Goal: Transaction & Acquisition: Purchase product/service

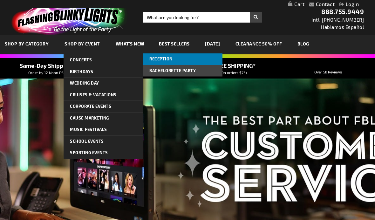
click at [170, 59] on span "Reception" at bounding box center [160, 58] width 23 height 5
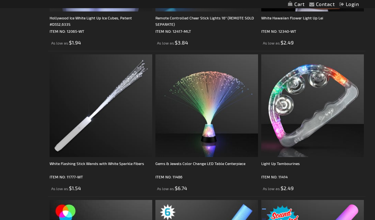
scroll to position [956, 0]
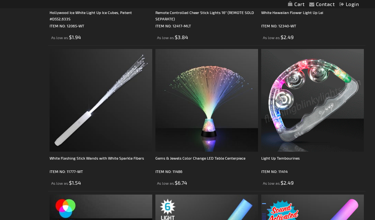
click at [316, 111] on img at bounding box center [312, 100] width 103 height 103
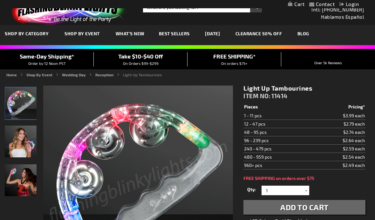
click at [29, 106] on img "LED Light Up Tambourines" at bounding box center [21, 103] width 32 height 32
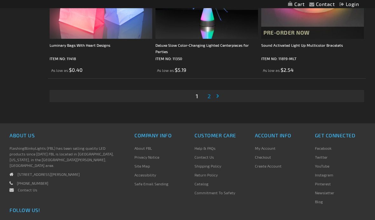
scroll to position [2936, 0]
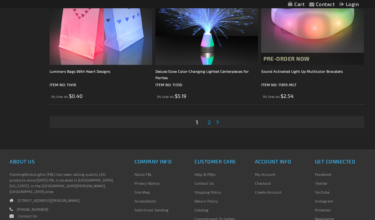
click at [216, 125] on link "Page Next" at bounding box center [219, 122] width 6 height 10
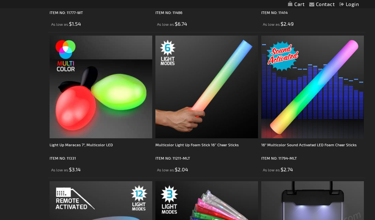
scroll to position [1115, 0]
click at [221, 144] on div "Multicolor Light Up Foam Stick 16” Cheer Sticks" at bounding box center [206, 148] width 103 height 13
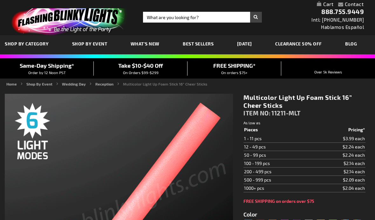
type input "5659"
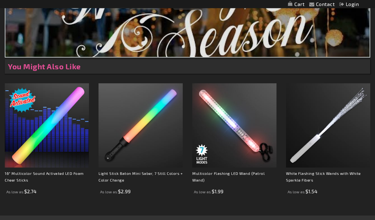
scroll to position [575, 0]
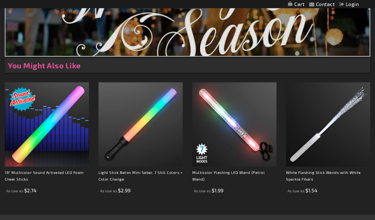
click at [52, 132] on img at bounding box center [47, 125] width 84 height 84
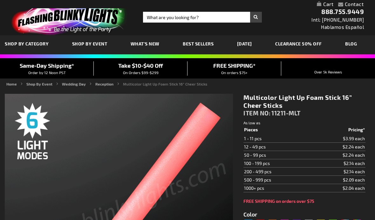
type input "5659"
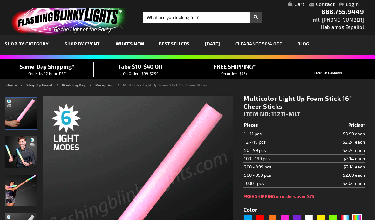
click at [135, 47] on link "What's New" at bounding box center [130, 43] width 38 height 21
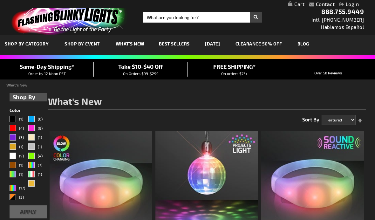
click at [178, 45] on span "Best Sellers" at bounding box center [174, 43] width 31 height 5
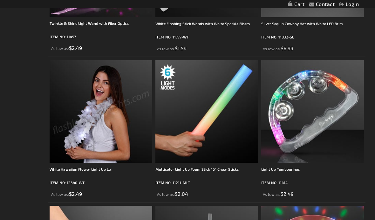
scroll to position [422, 0]
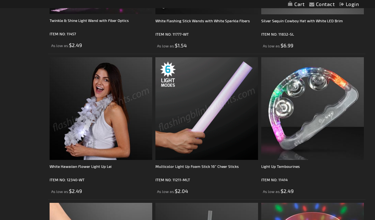
click at [212, 118] on img at bounding box center [206, 109] width 103 height 103
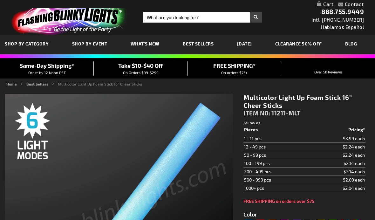
type input "5659"
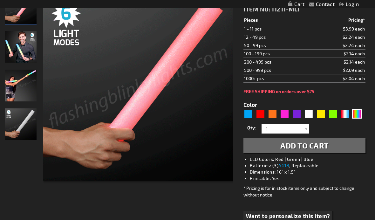
scroll to position [91, 0]
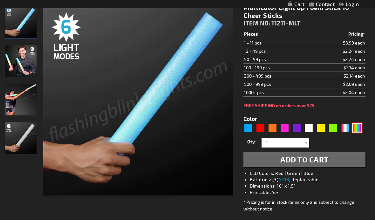
click at [360, 128] on div "Multicolor" at bounding box center [357, 128] width 10 height 10
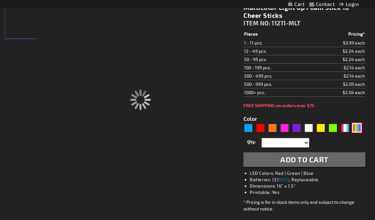
type input "Customize - Multicolor Light Up Foam Stick 16&rdquo; Cheer Sticks - ITEM NO: 11…"
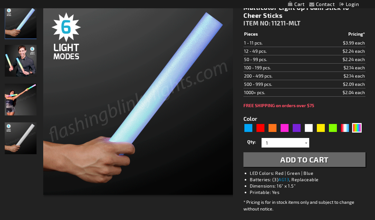
click at [305, 142] on div at bounding box center [306, 143] width 6 height 10
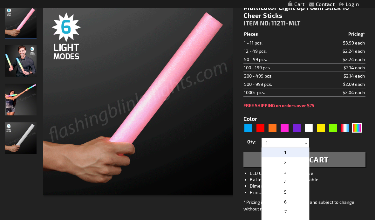
click at [307, 145] on div at bounding box center [306, 143] width 6 height 10
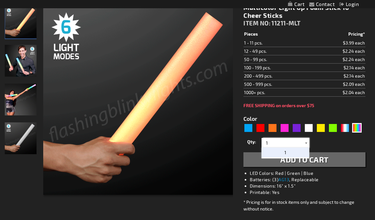
scroll to position [91, 0]
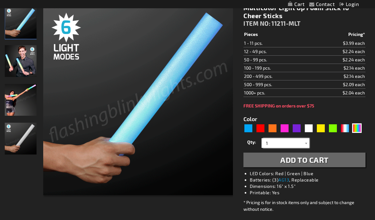
click at [302, 143] on input "1" at bounding box center [286, 143] width 46 height 10
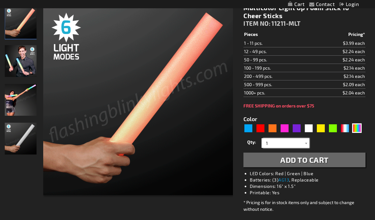
click at [302, 142] on input "1" at bounding box center [286, 143] width 46 height 10
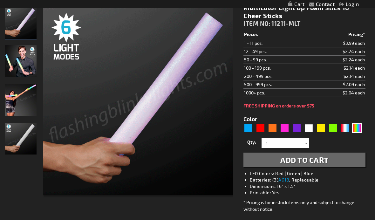
click at [308, 144] on div at bounding box center [306, 143] width 6 height 10
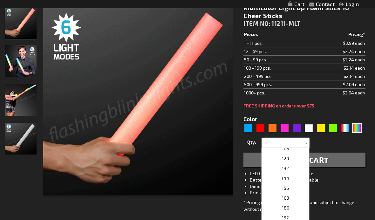
scroll to position [191, 0]
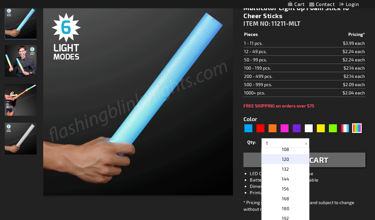
click at [291, 157] on p "120" at bounding box center [286, 159] width 48 height 10
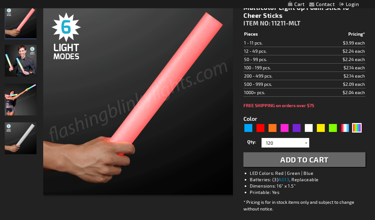
click at [306, 144] on div at bounding box center [306, 143] width 6 height 10
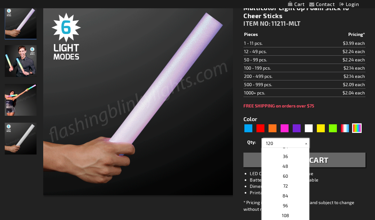
scroll to position [138, 0]
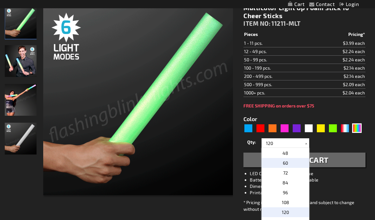
click at [289, 165] on p "60" at bounding box center [286, 163] width 48 height 10
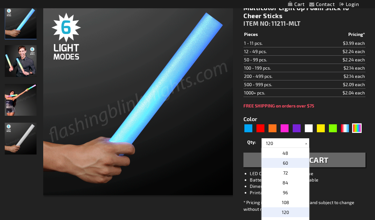
type input "60"
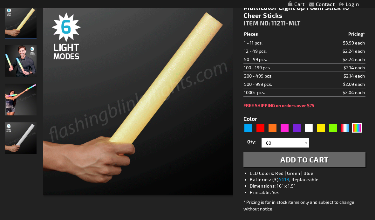
click at [316, 161] on span "Add to Cart" at bounding box center [304, 159] width 48 height 9
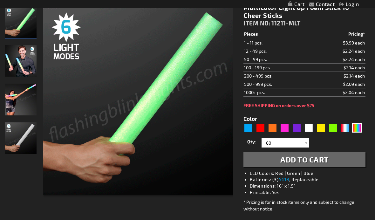
scroll to position [91, 0]
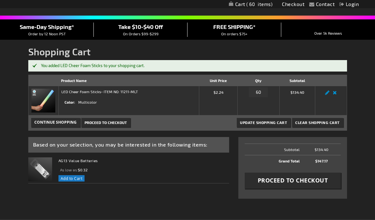
scroll to position [39, 0]
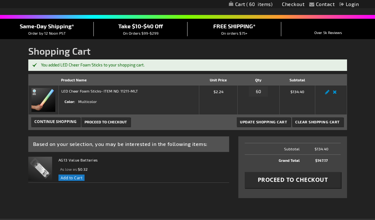
click at [74, 121] on span "Continue Shopping" at bounding box center [55, 121] width 42 height 5
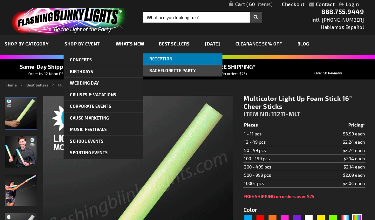
click at [163, 60] on span "Reception" at bounding box center [160, 58] width 23 height 5
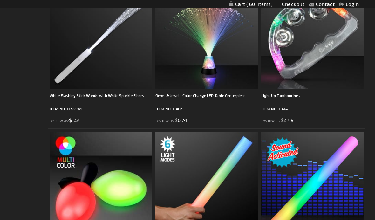
scroll to position [1019, 0]
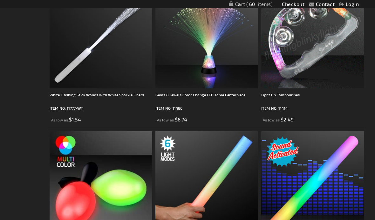
click at [306, 69] on img at bounding box center [312, 37] width 103 height 103
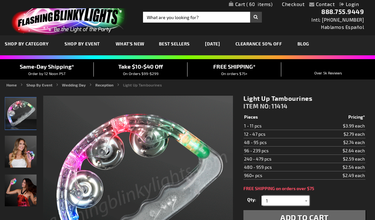
click at [301, 199] on input "1" at bounding box center [286, 201] width 46 height 10
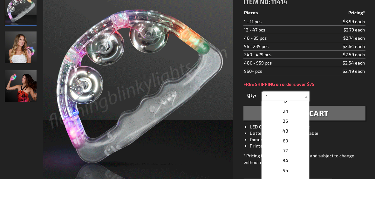
scroll to position [112, 0]
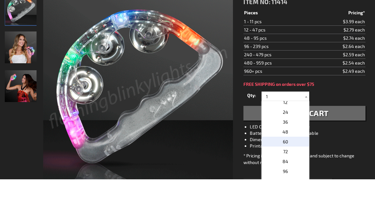
click at [292, 177] on p "60" at bounding box center [286, 182] width 48 height 10
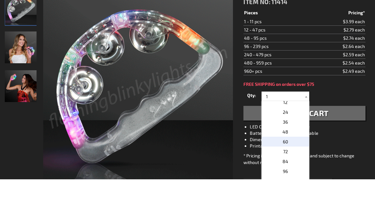
type input "60"
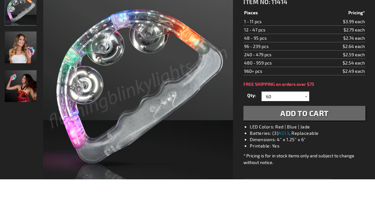
scroll to position [104, 0]
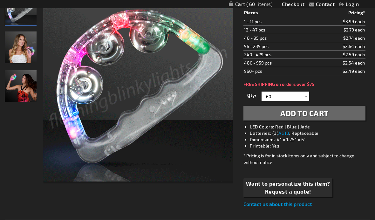
click at [325, 112] on span "Add to Cart" at bounding box center [304, 112] width 48 height 9
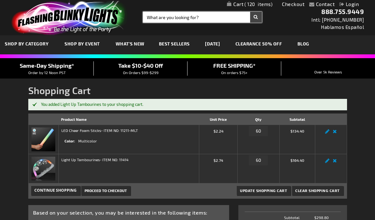
click at [171, 22] on input "Search" at bounding box center [202, 17] width 119 height 11
click at [176, 18] on input "Search" at bounding box center [202, 17] width 119 height 11
type input "Glasses"
click at [256, 17] on button "Search" at bounding box center [256, 17] width 12 height 11
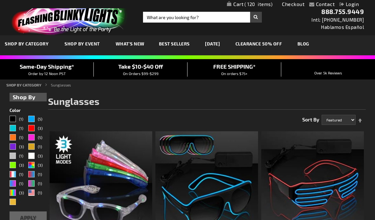
click at [262, 5] on span "120" at bounding box center [258, 4] width 28 height 6
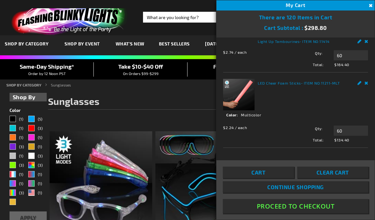
scroll to position [9, 0]
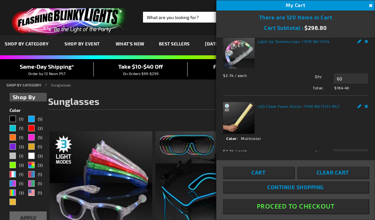
click at [270, 178] on link "Cart" at bounding box center [258, 172] width 71 height 11
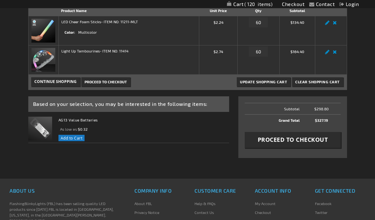
scroll to position [94, 0]
click at [290, 142] on span "Proceed to Checkout" at bounding box center [293, 139] width 70 height 8
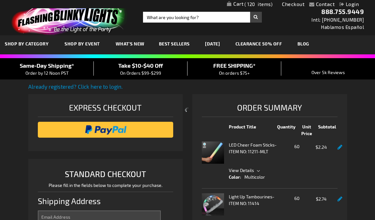
select select "US"
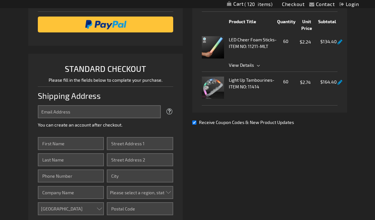
scroll to position [106, 0]
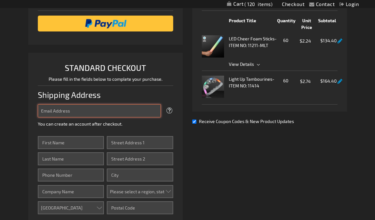
click at [63, 109] on input "Email Address" at bounding box center [99, 111] width 123 height 13
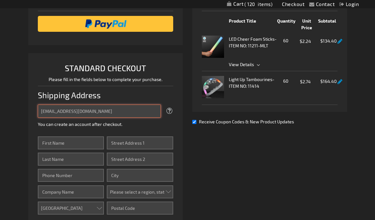
type input "chughes59@mac.com"
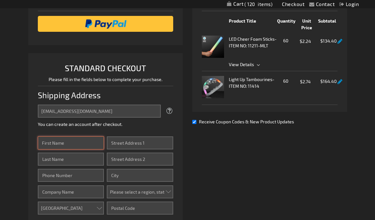
click at [72, 142] on input "First Name" at bounding box center [71, 142] width 66 height 13
type input "Cindy"
click at [72, 161] on input "Last Name" at bounding box center [71, 159] width 66 height 13
type input "Hughes"
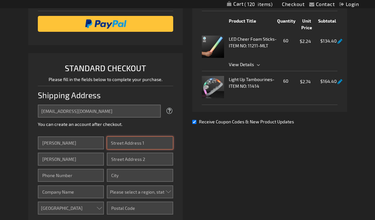
click at [121, 142] on input "Street Address: Line 1" at bounding box center [140, 142] width 66 height 13
type input "707 Kent Ct"
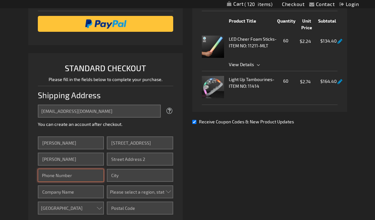
click at [55, 177] on input "Phone Number" at bounding box center [71, 175] width 66 height 13
type input "8175280935"
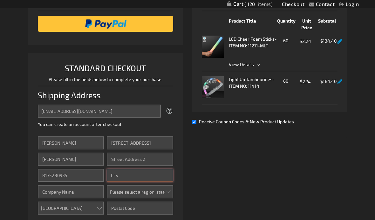
type input "Southlake"
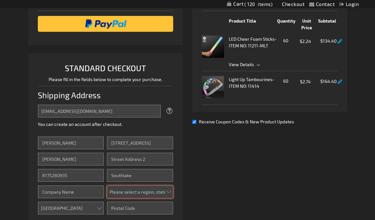
select select "57"
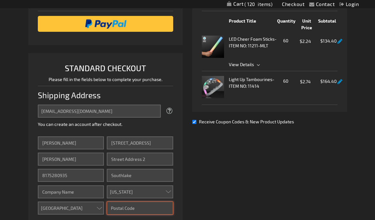
type input "76092"
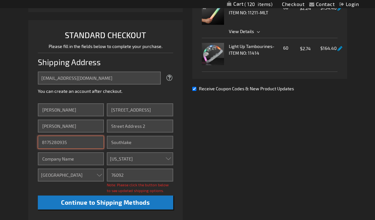
scroll to position [142, 0]
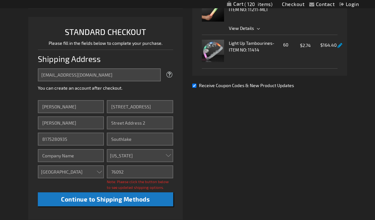
click at [196, 84] on input "Receive Coupon Codes & New Product Updates" at bounding box center [194, 86] width 4 height 4
checkbox input "false"
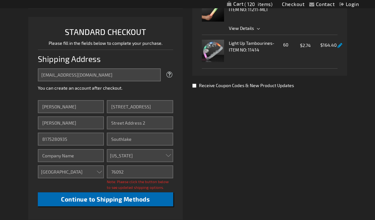
click at [133, 200] on span "Continue to Shipping Methods" at bounding box center [105, 198] width 89 height 7
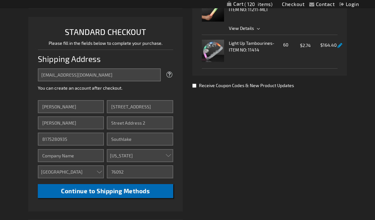
click at [150, 189] on span "Continue to Shipping Methods" at bounding box center [105, 190] width 89 height 7
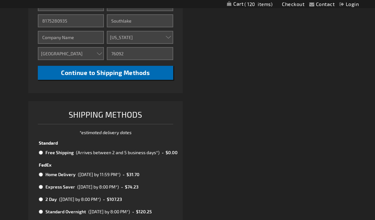
scroll to position [261, 0]
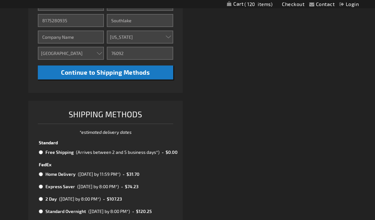
click at [41, 151] on input "radio" at bounding box center [41, 152] width 4 height 5
radio input "true"
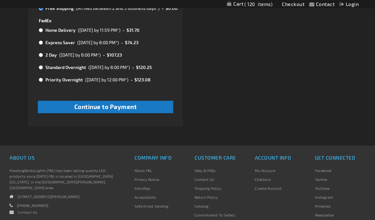
scroll to position [407, 0]
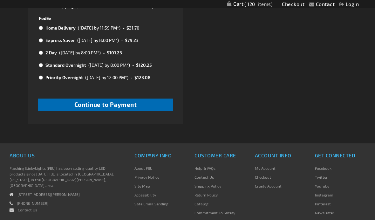
click at [126, 108] on span "Continue to Payment" at bounding box center [105, 104] width 63 height 7
checkbox input "true"
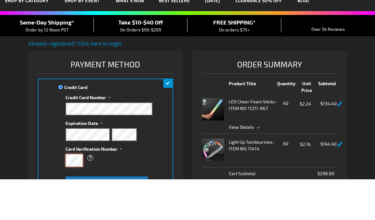
scroll to position [3, 0]
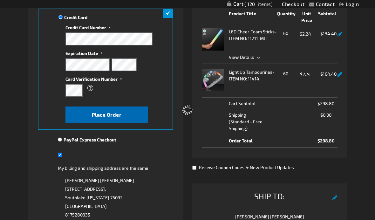
scroll to position [115, 0]
